Goal: Navigation & Orientation: Find specific page/section

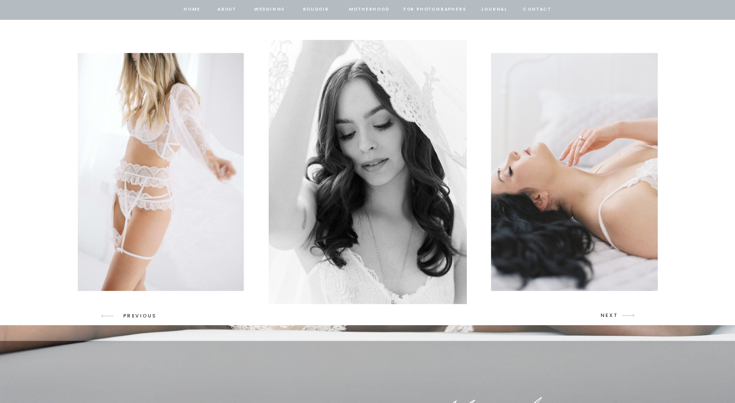
scroll to position [1411, 0]
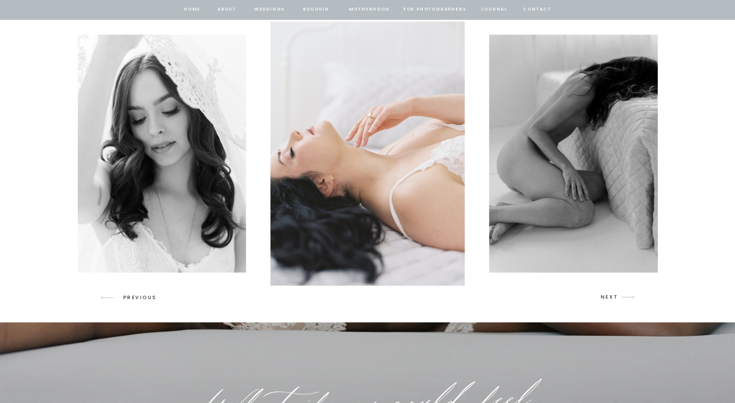
click at [435, 233] on img at bounding box center [367, 153] width 195 height 264
click at [622, 297] on icon at bounding box center [627, 296] width 13 height 3
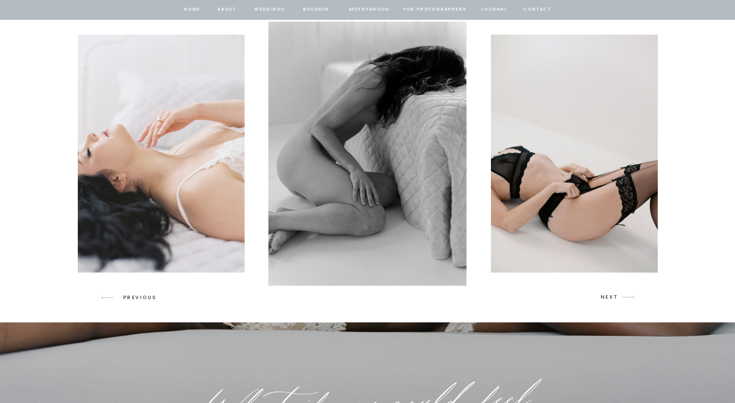
click at [622, 297] on icon at bounding box center [627, 296] width 13 height 3
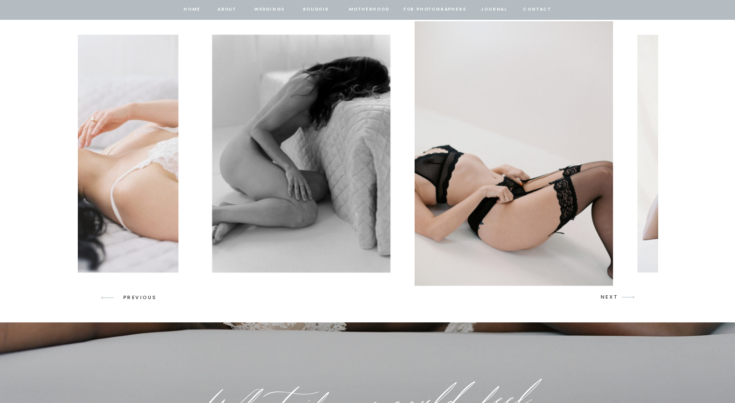
click at [622, 297] on icon at bounding box center [627, 296] width 13 height 3
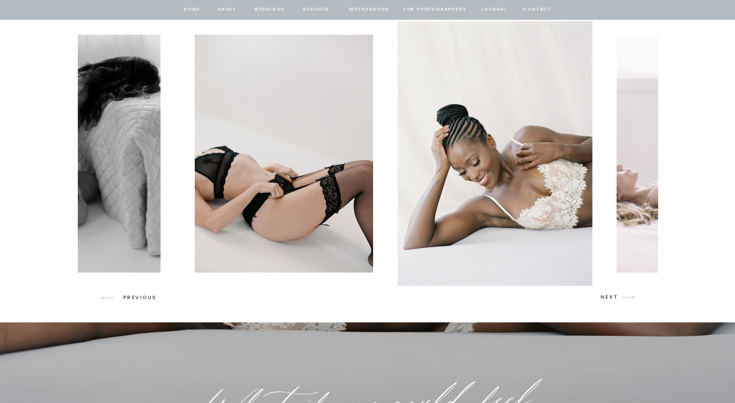
click at [622, 297] on icon at bounding box center [627, 296] width 13 height 3
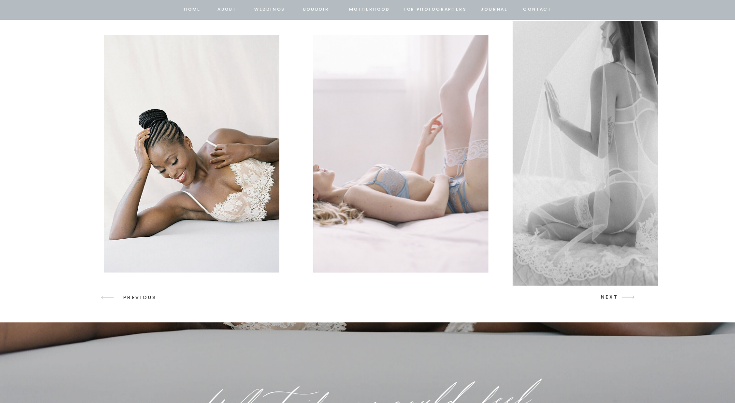
click at [622, 297] on icon at bounding box center [627, 296] width 13 height 3
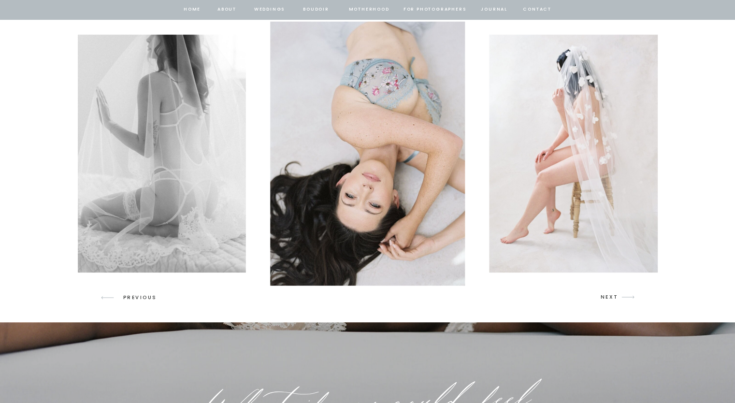
click at [570, 142] on img at bounding box center [576, 153] width 175 height 238
click at [471, 56] on div at bounding box center [368, 153] width 580 height 264
click at [322, 12] on nav "BOUDOIR" at bounding box center [317, 9] width 28 height 9
